Goal: Task Accomplishment & Management: Manage account settings

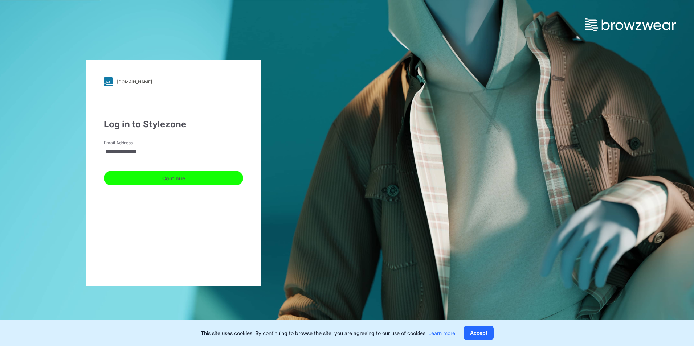
click at [184, 181] on button "Continue" at bounding box center [173, 178] width 139 height 15
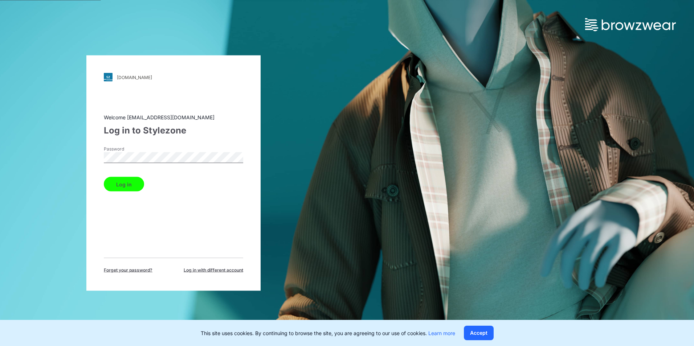
click at [130, 185] on button "Log in" at bounding box center [124, 184] width 40 height 15
click at [75, 162] on div "[DOMAIN_NAME] Loading... Welcome [EMAIL_ADDRESS][DOMAIN_NAME] Log in to Stylezo…" at bounding box center [173, 173] width 347 height 346
click at [119, 181] on button "Log in" at bounding box center [124, 184] width 40 height 15
